Goal: Transaction & Acquisition: Purchase product/service

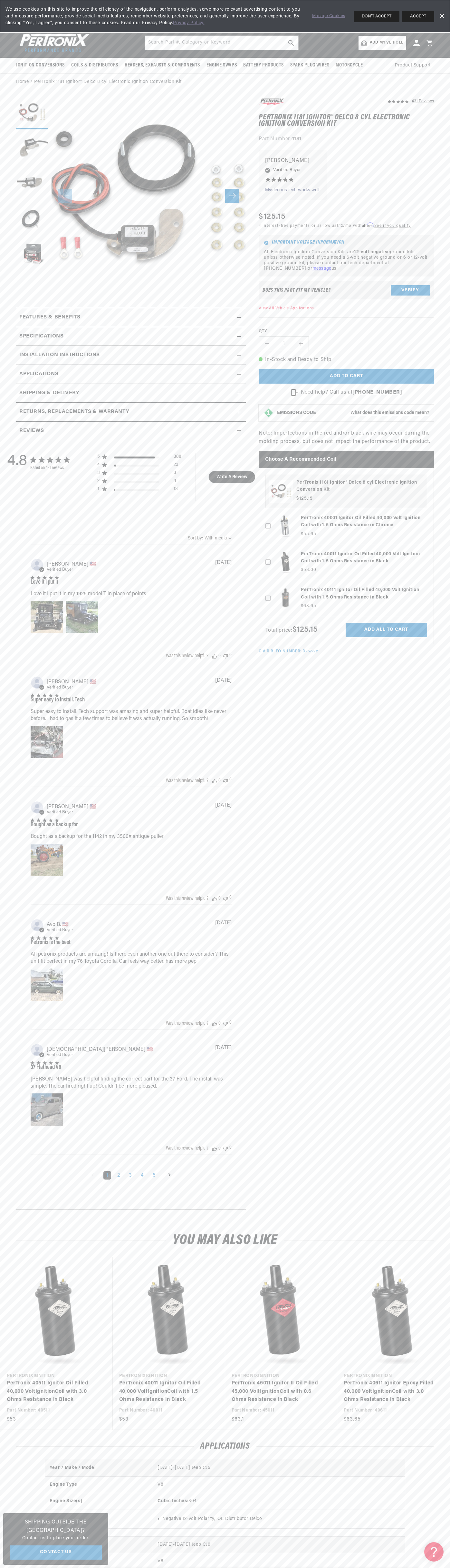
scroll to position [0, 241]
click at [313, 30] on div "We use cookies on this site to improve the efficiency of the navigation, perfor…" at bounding box center [225, 16] width 450 height 33
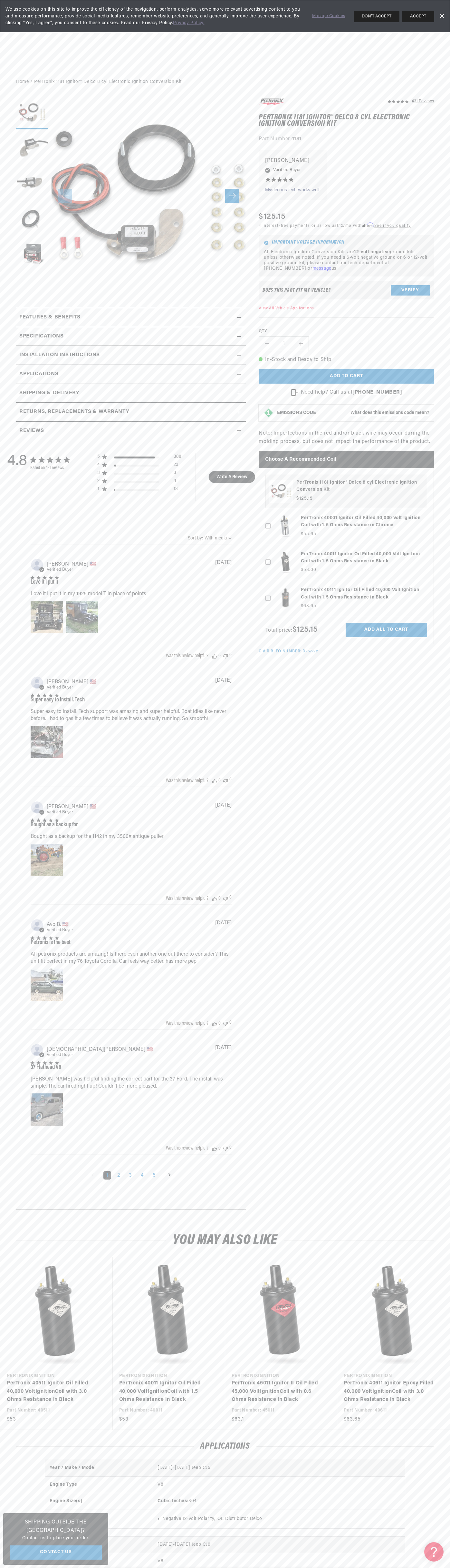
click at [195, 1567] on html "Skip to content Your cart Your cart is empty Get the right parts the first time…" at bounding box center [225, 784] width 450 height 1568
